Goal: Task Accomplishment & Management: Use online tool/utility

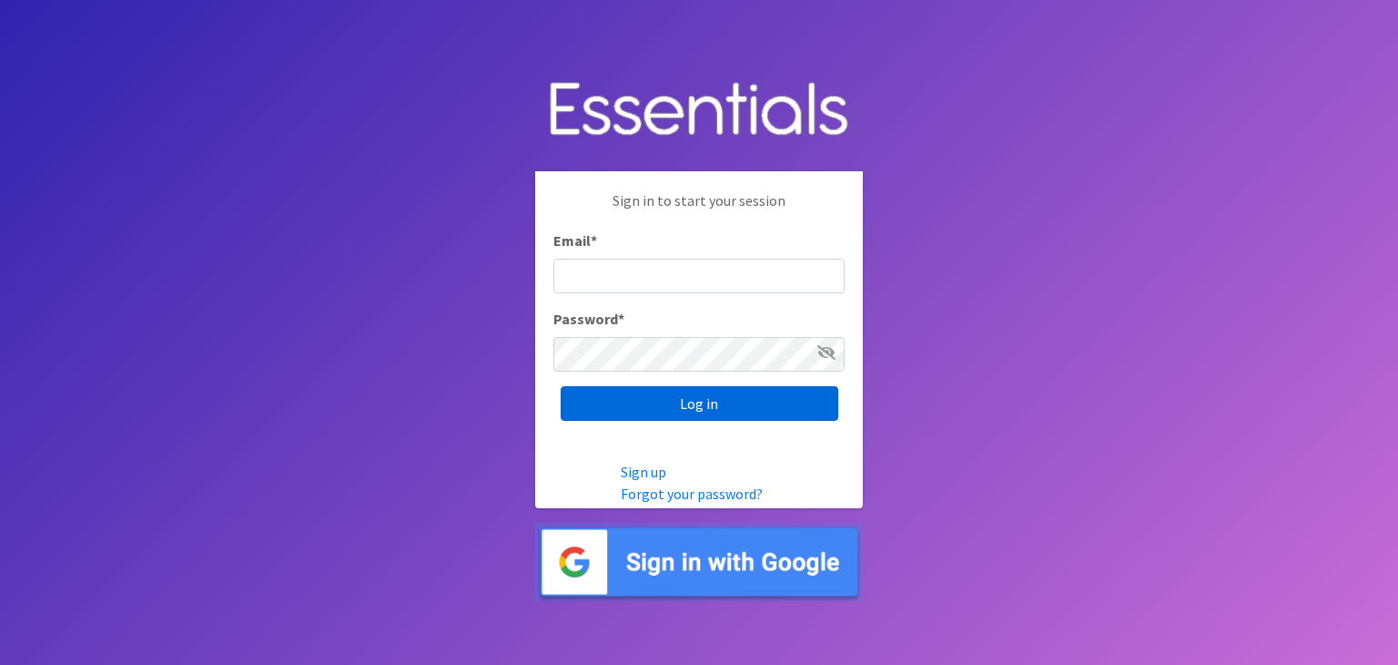
type input "[EMAIL_ADDRESS][DOMAIN_NAME]"
click at [722, 411] on input "Log in" at bounding box center [700, 403] width 278 height 35
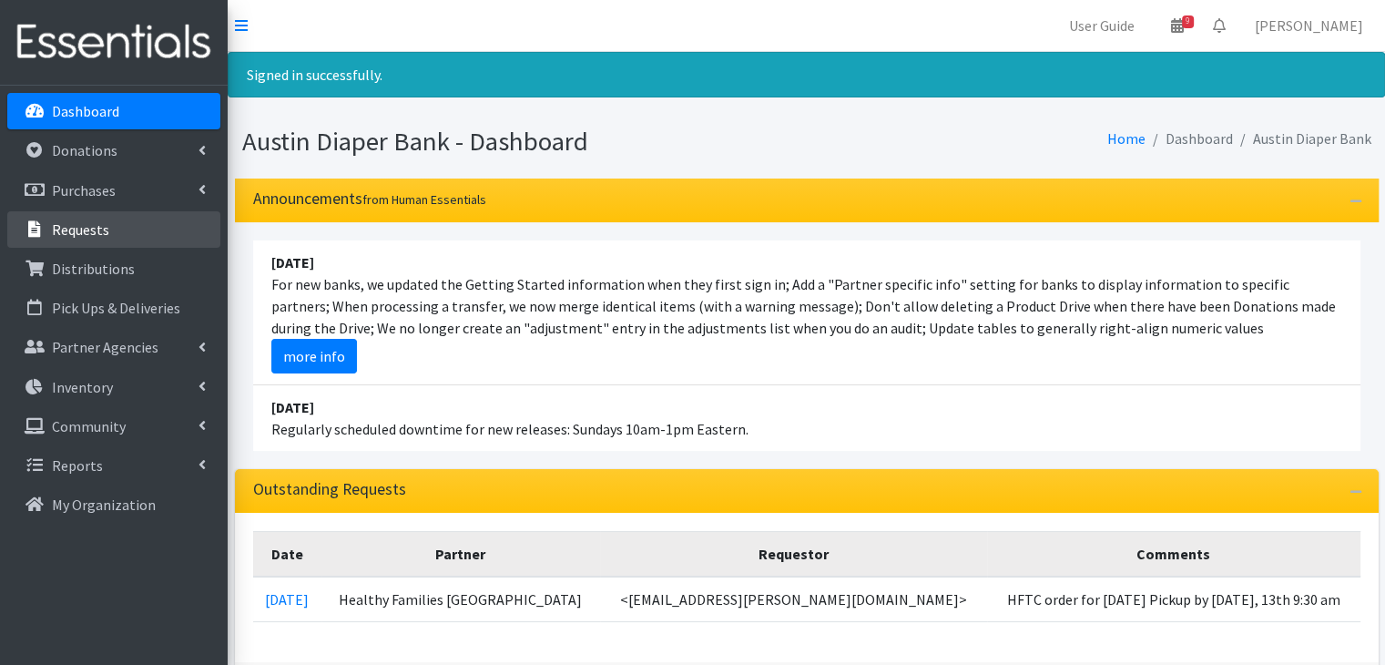
click at [88, 241] on link "Requests" at bounding box center [113, 229] width 213 height 36
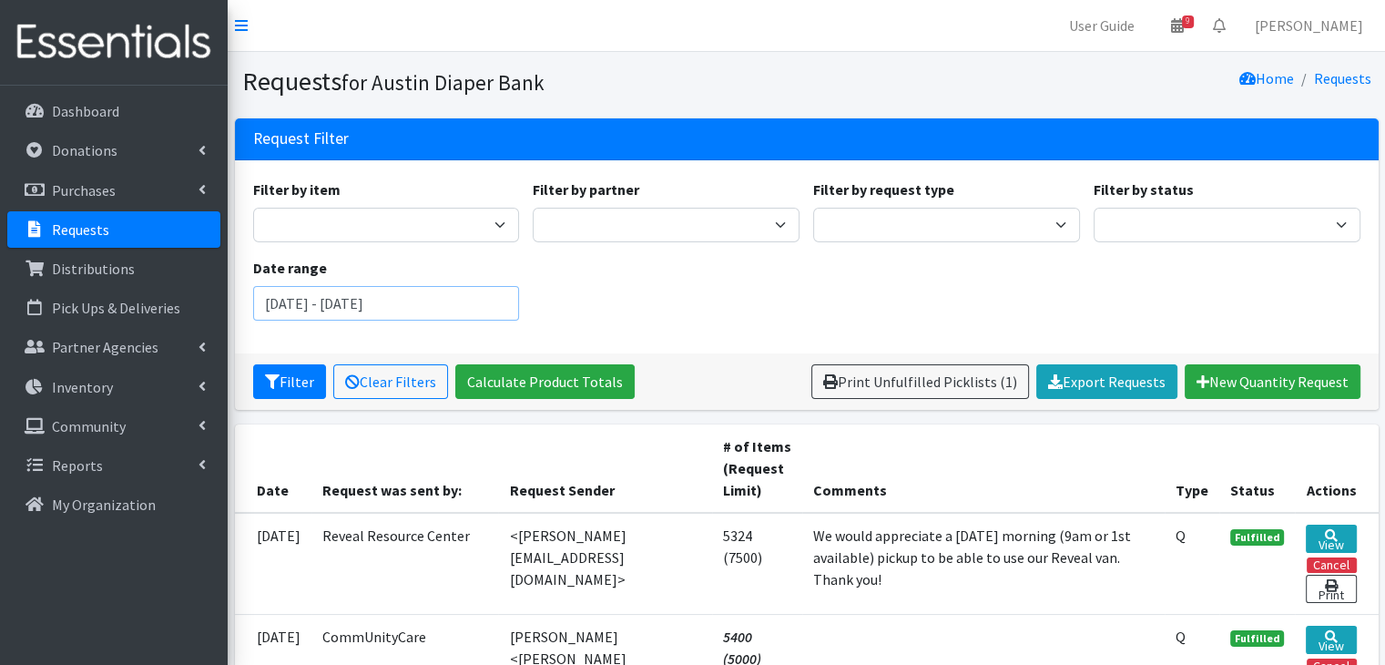
click at [467, 311] on input "June 18, 2025 - September 18, 2025" at bounding box center [386, 303] width 267 height 35
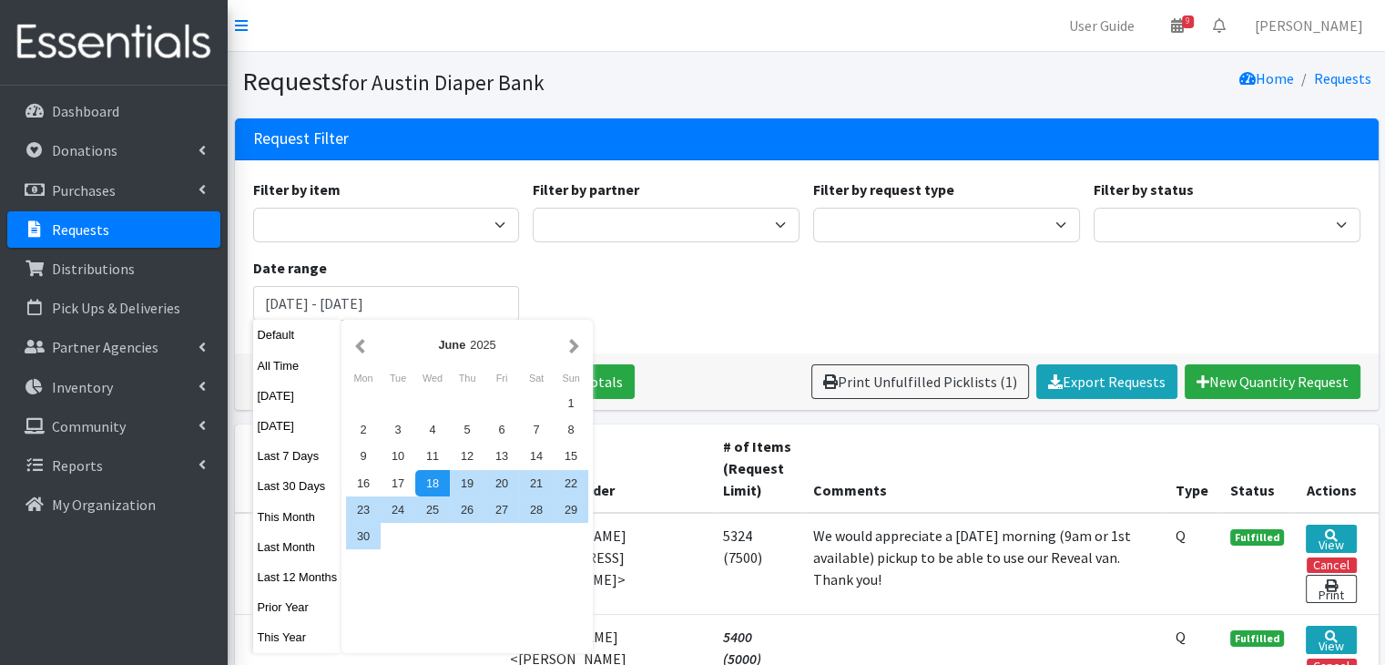
click at [284, 548] on button "Last Month" at bounding box center [297, 546] width 89 height 26
type input "July 1, 2025 - July 31, 2025"
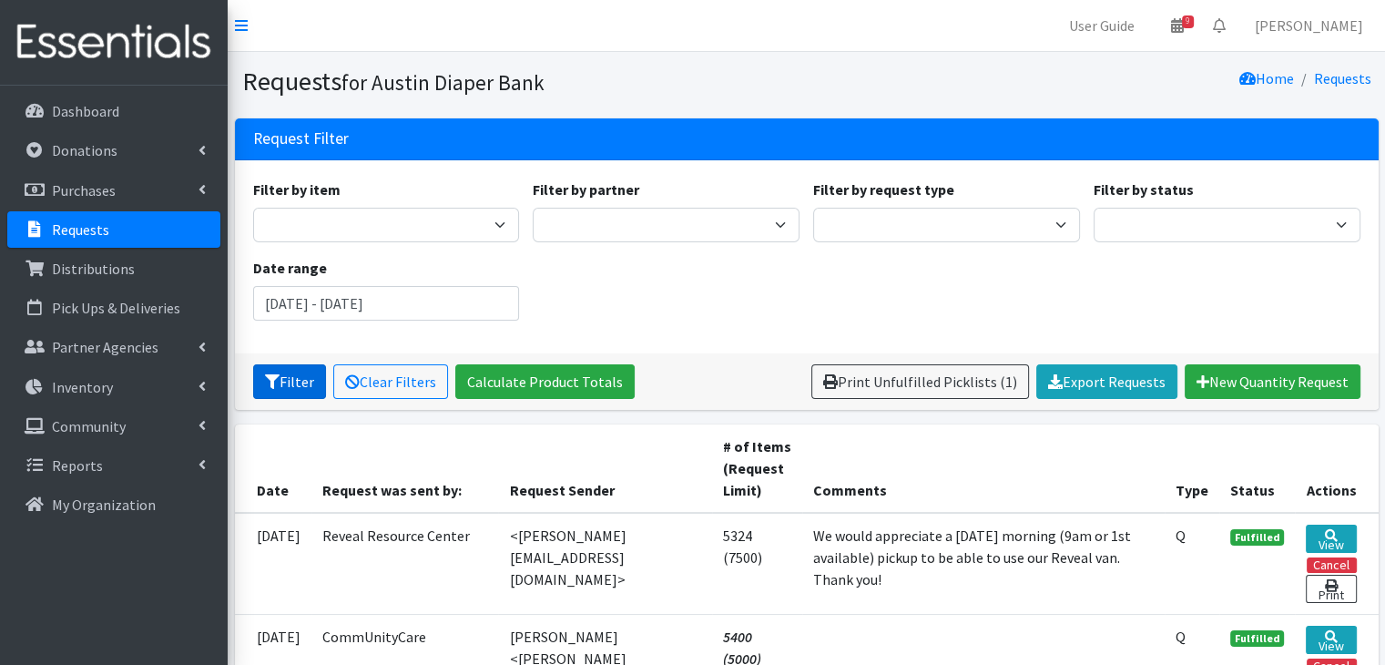
click at [313, 384] on button "Filter" at bounding box center [289, 381] width 73 height 35
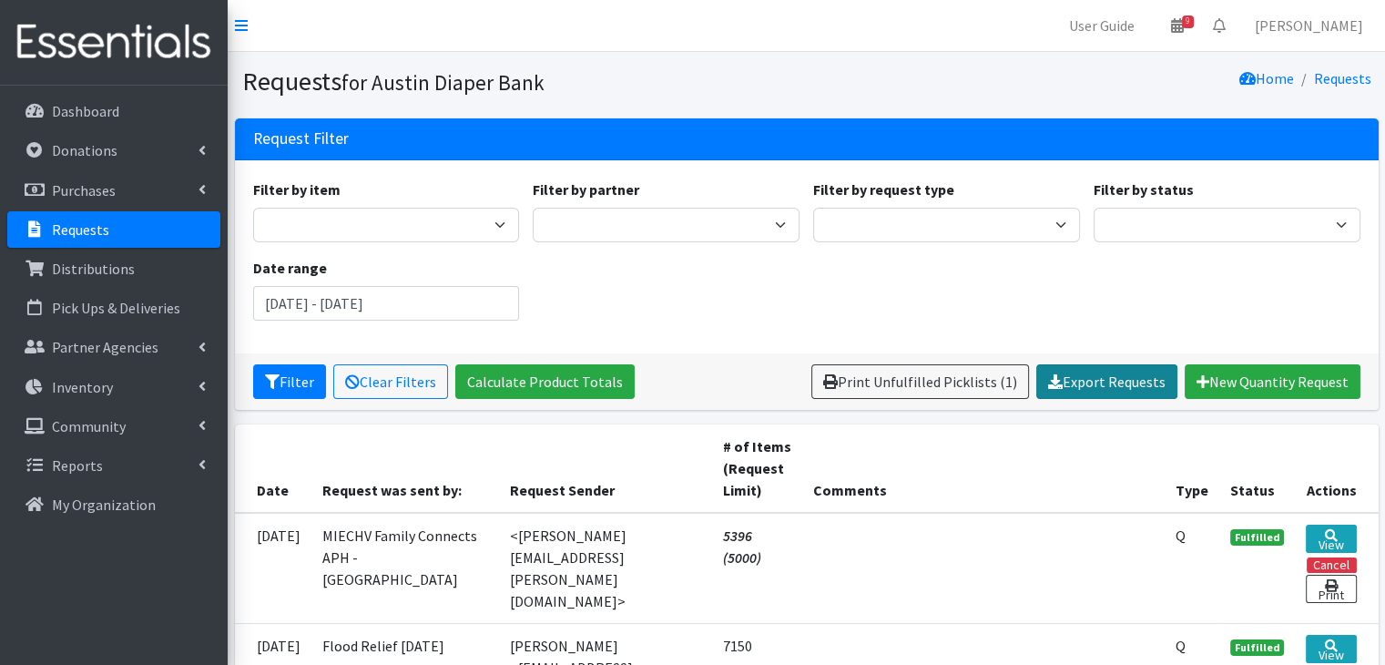
click at [1081, 391] on link "Export Requests" at bounding box center [1106, 381] width 141 height 35
click at [464, 310] on input "[DATE] - [DATE]" at bounding box center [386, 303] width 267 height 35
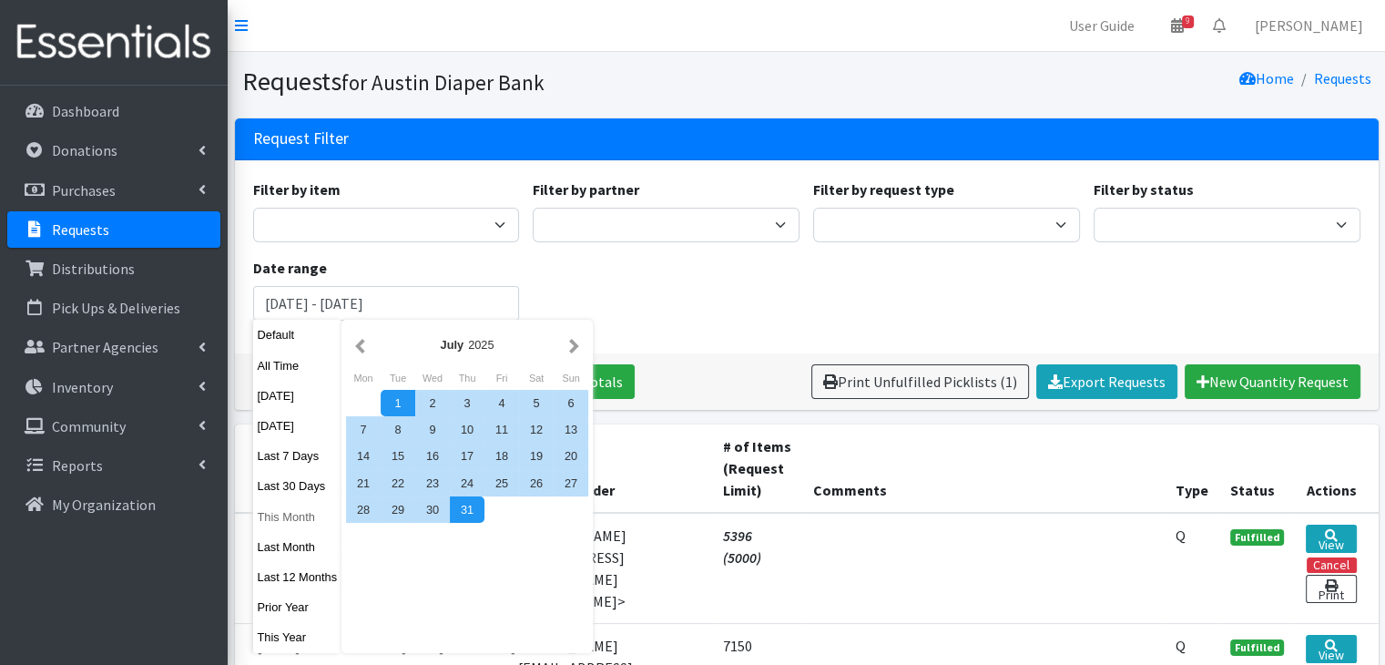
click at [306, 519] on button "This Month" at bounding box center [297, 516] width 89 height 26
type input "August 1, 2025 - August 31, 2025"
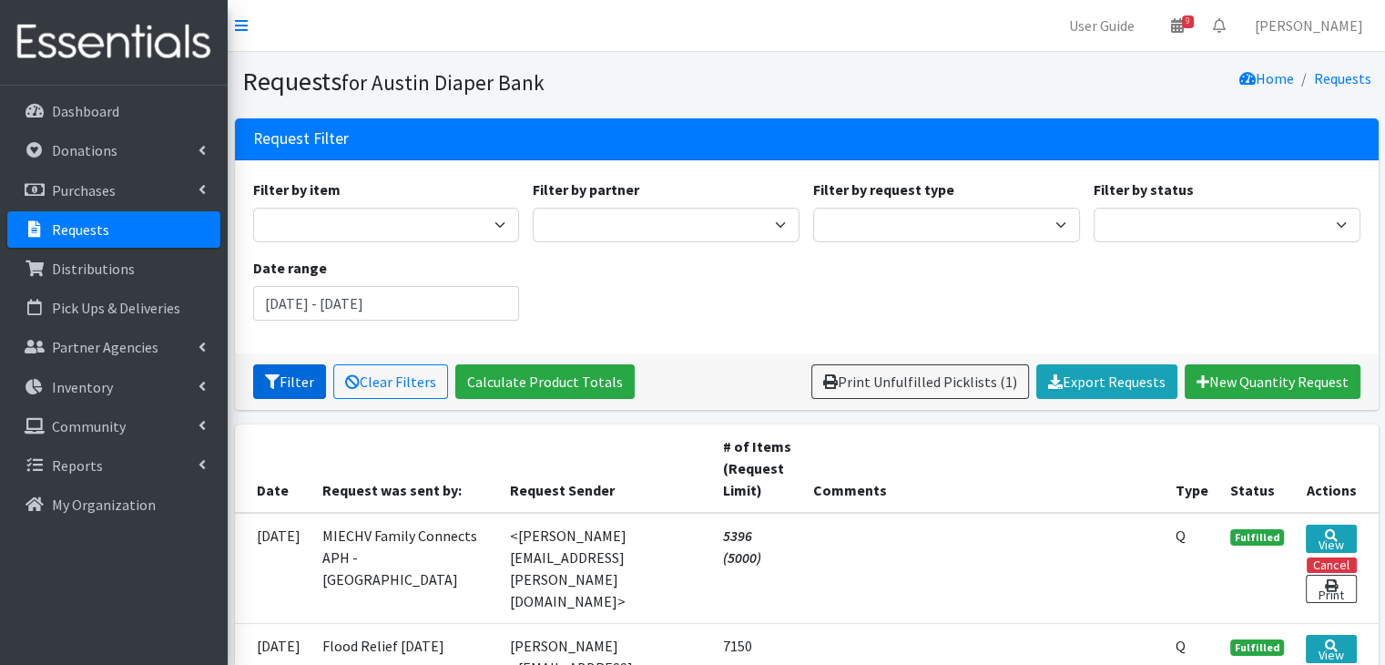
click at [302, 379] on button "Filter" at bounding box center [289, 381] width 73 height 35
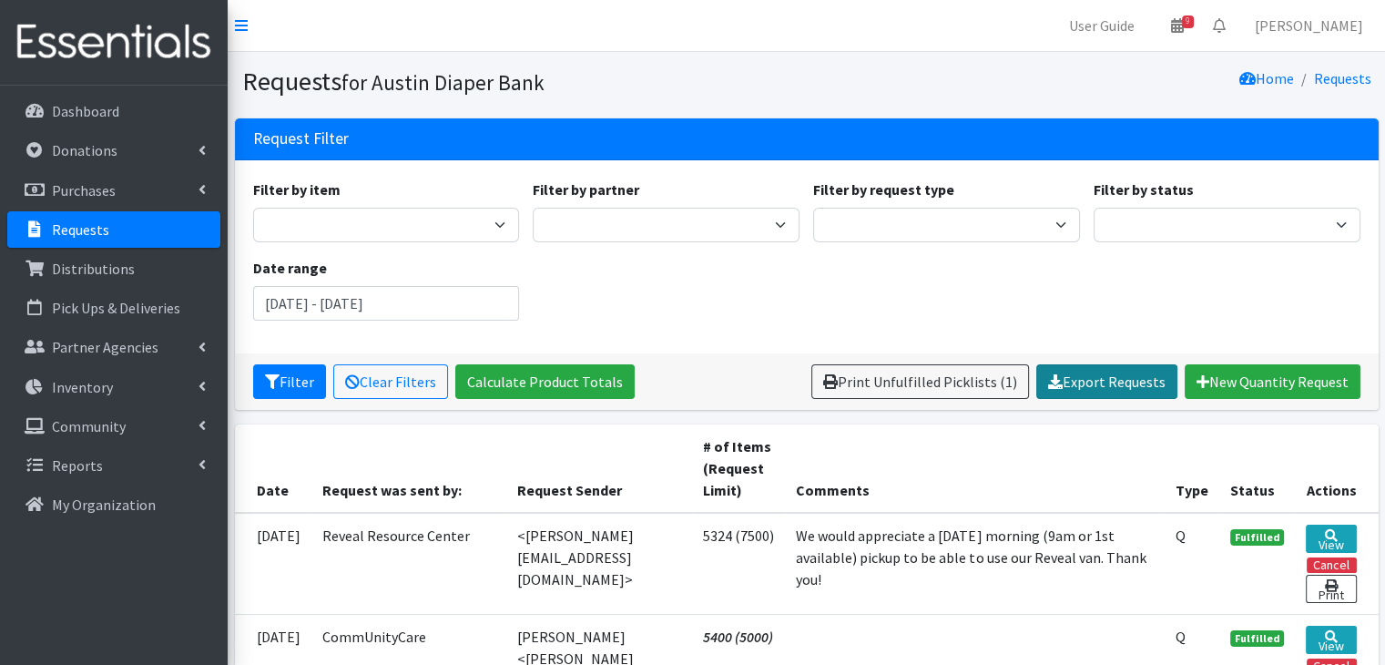
click at [1135, 383] on link "Export Requests" at bounding box center [1106, 381] width 141 height 35
